Goal: Task Accomplishment & Management: Manage account settings

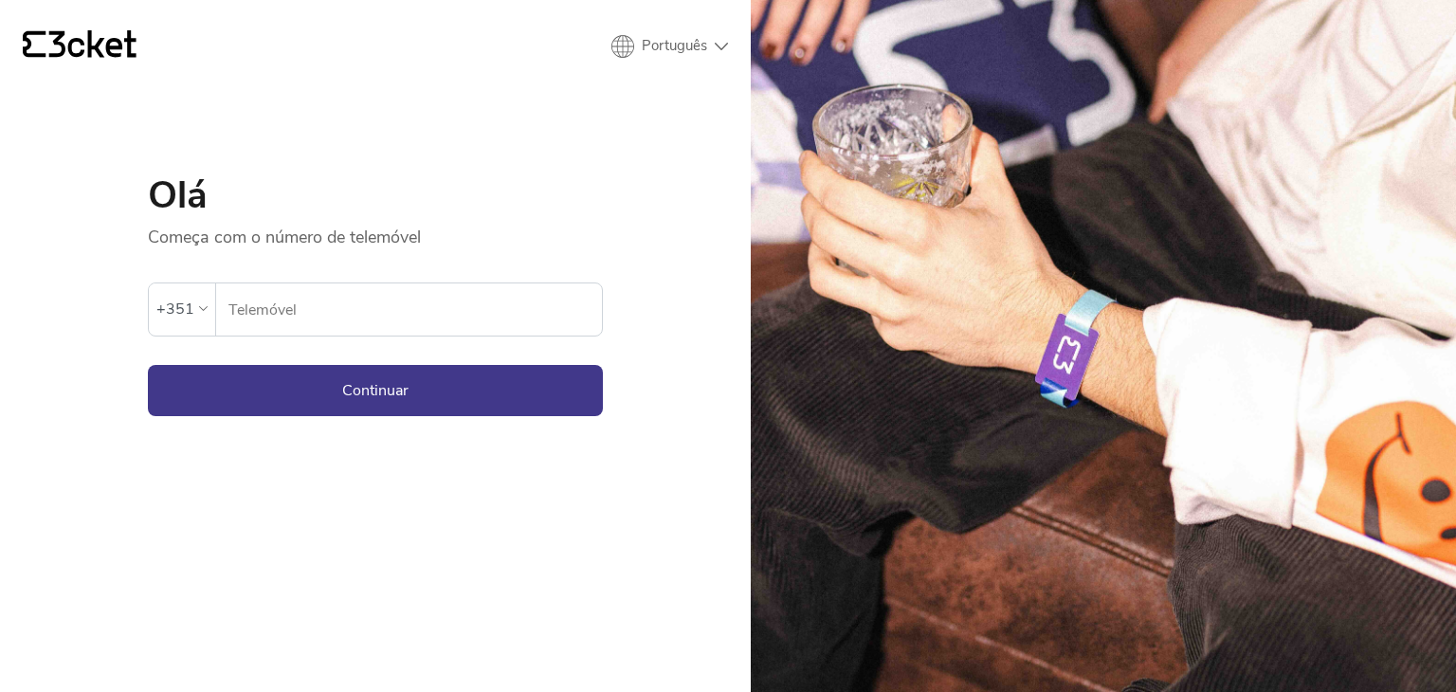
click at [374, 313] on input "Telemóvel" at bounding box center [414, 309] width 374 height 52
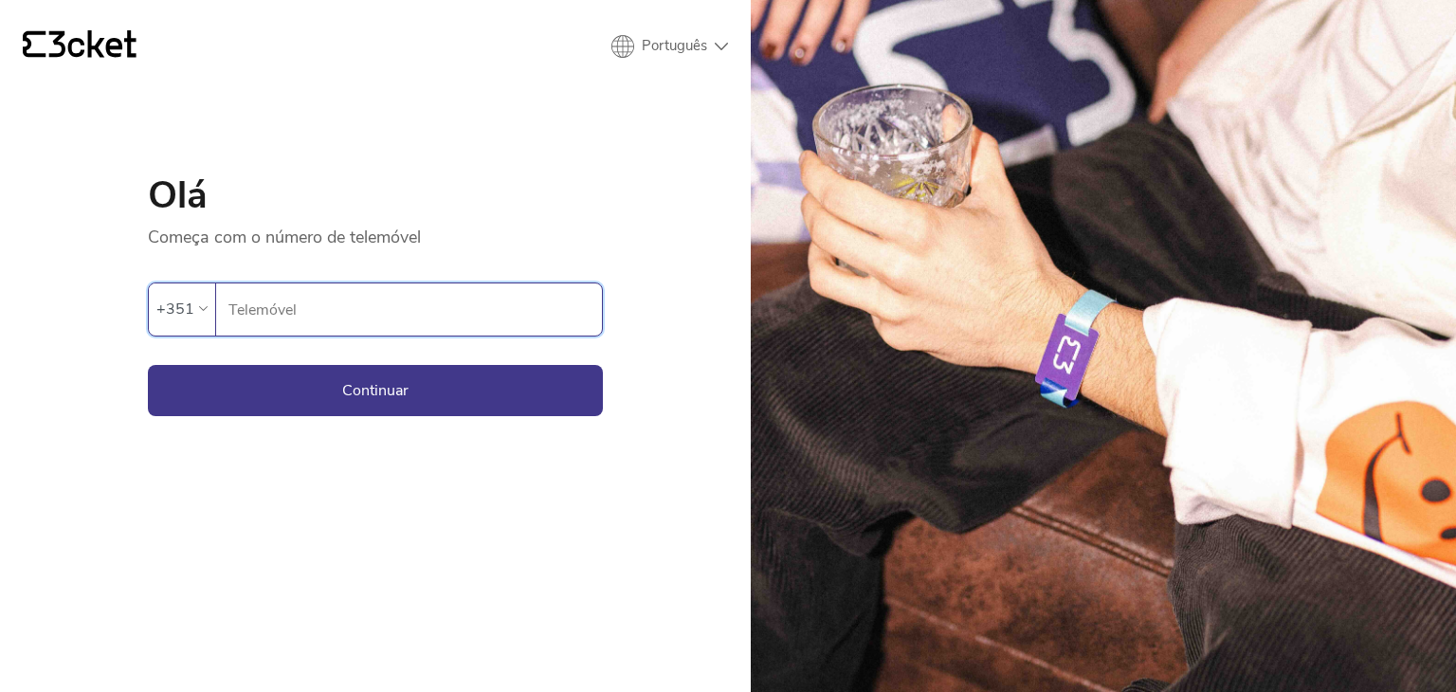
type input "933895980"
click at [386, 414] on button "Continuar" at bounding box center [375, 390] width 455 height 51
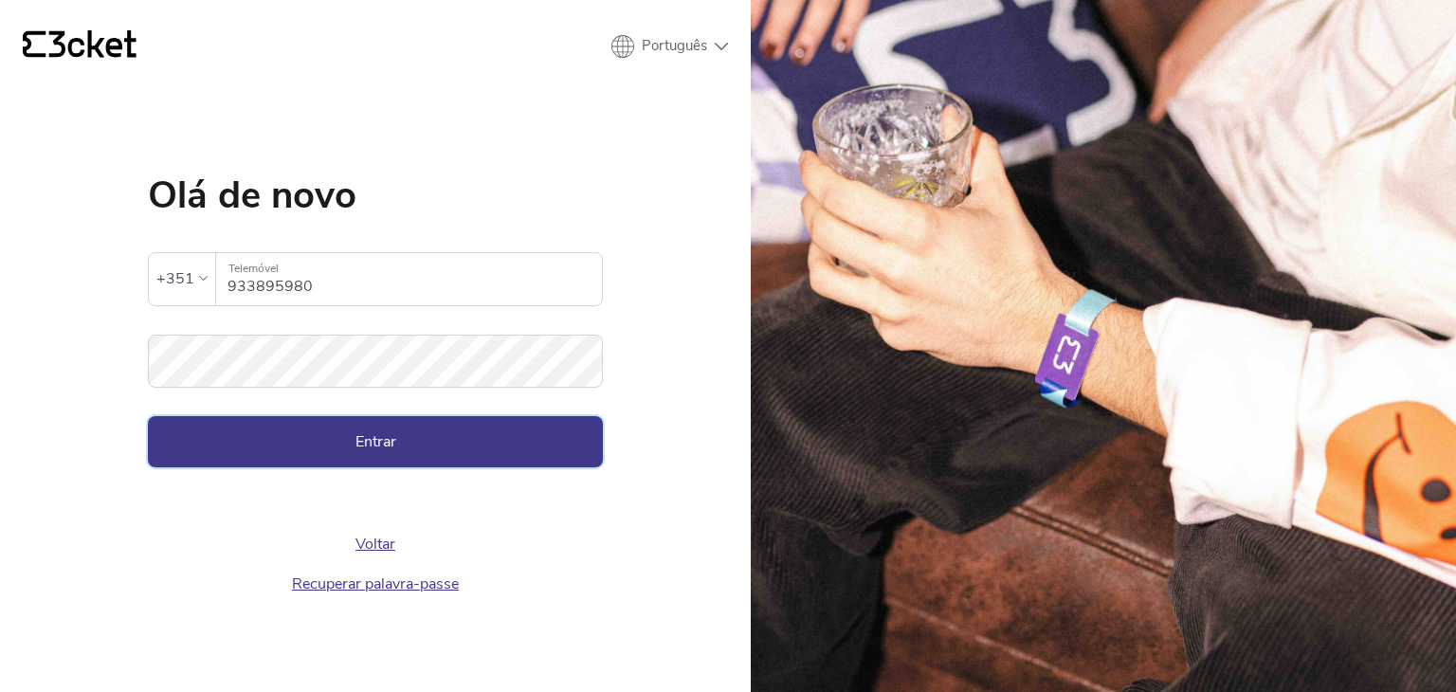
click at [360, 450] on button "Entrar" at bounding box center [375, 441] width 455 height 51
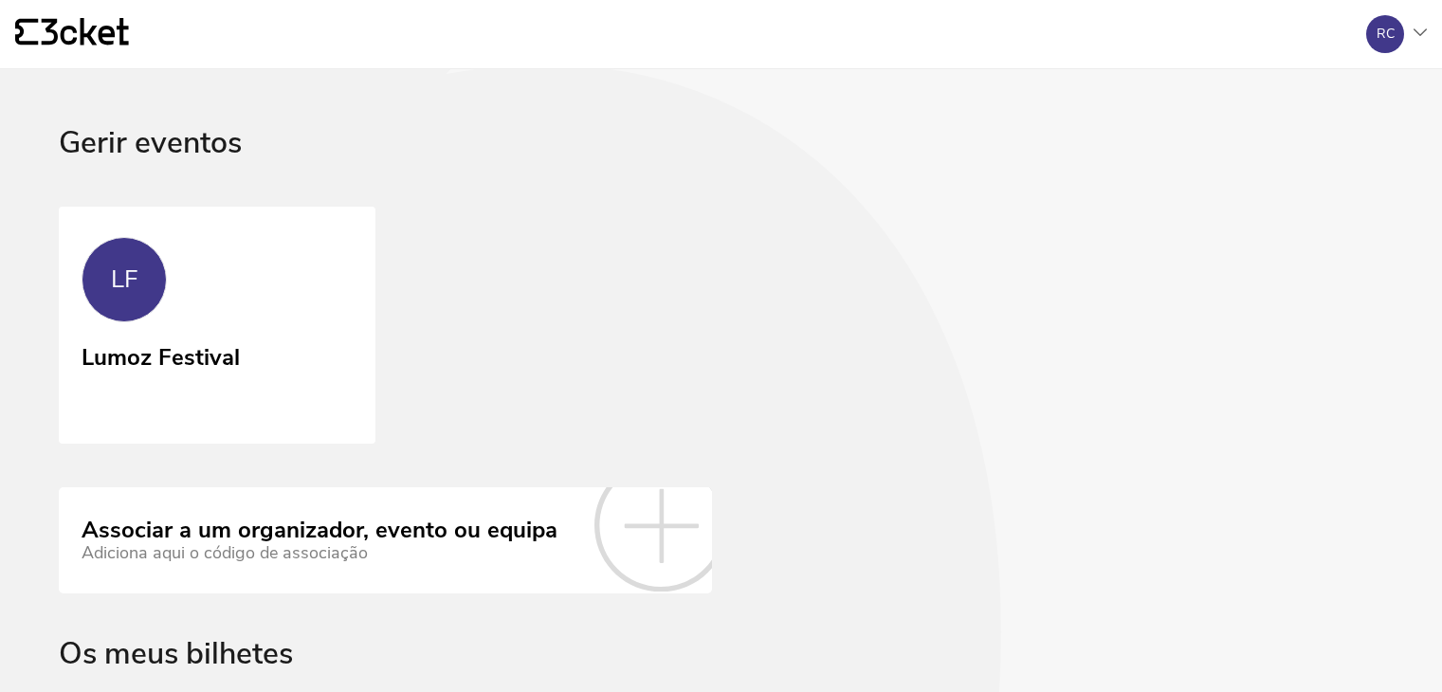
click at [258, 332] on link "LF Lumoz Festival" at bounding box center [217, 325] width 317 height 237
